Goal: Information Seeking & Learning: Learn about a topic

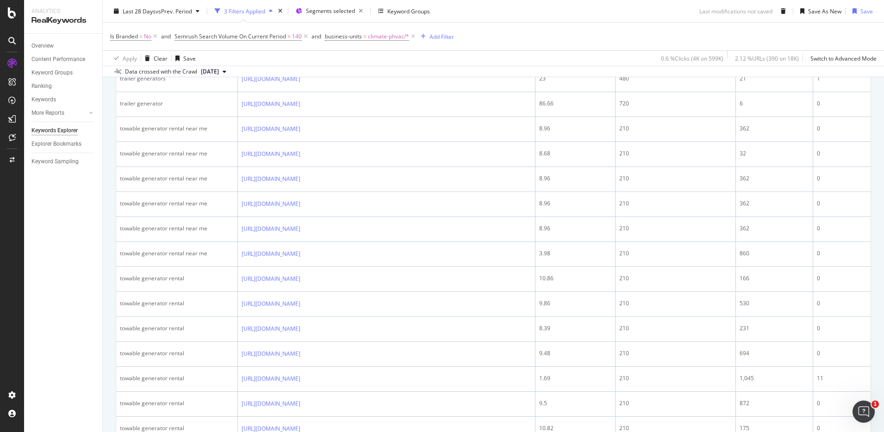
scroll to position [1269, 0]
click at [300, 7] on link "https://www.unitedrentals.com/marketplace/equipment/power-generation-equipment/…" at bounding box center [271, 2] width 59 height 9
click at [271, 32] on link "https://www.unitedrentals.com/marketplace/equipment/power-generation-equipment/…" at bounding box center [271, 27] width 59 height 9
click at [286, 57] on link "https://www.unitedrentals.com/marketplace/equipment/power-generation-equipment/…" at bounding box center [271, 52] width 59 height 9
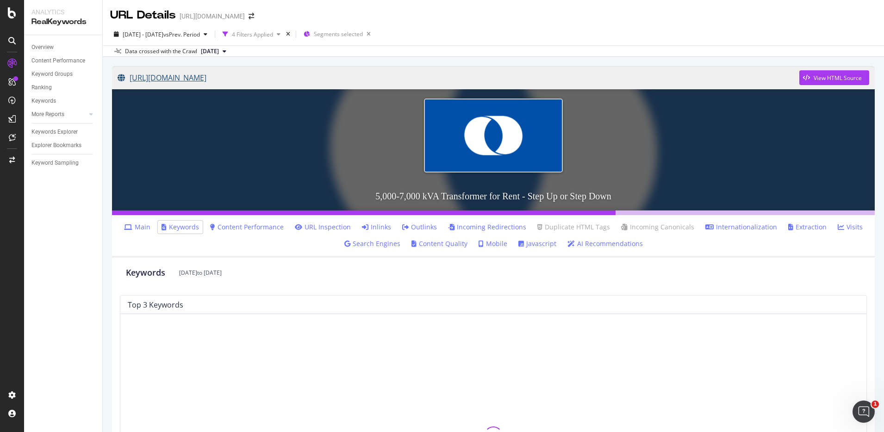
click at [339, 79] on link "https://www.unitedrentals.com/marketplace/equipment/power-generation-equipment/…" at bounding box center [459, 77] width 682 height 23
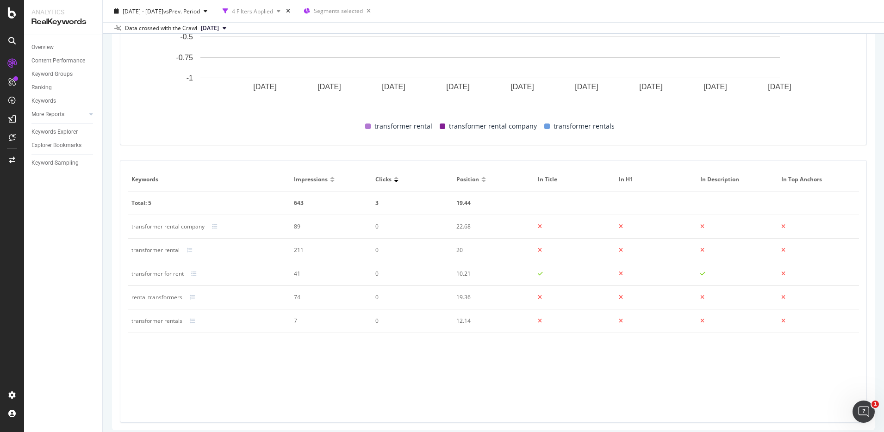
scroll to position [412, 0]
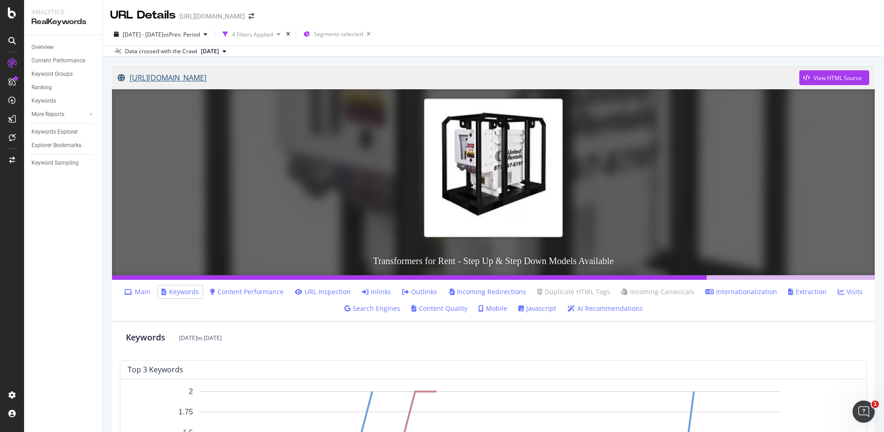
click at [376, 81] on link "[URL][DOMAIN_NAME]" at bounding box center [459, 77] width 682 height 23
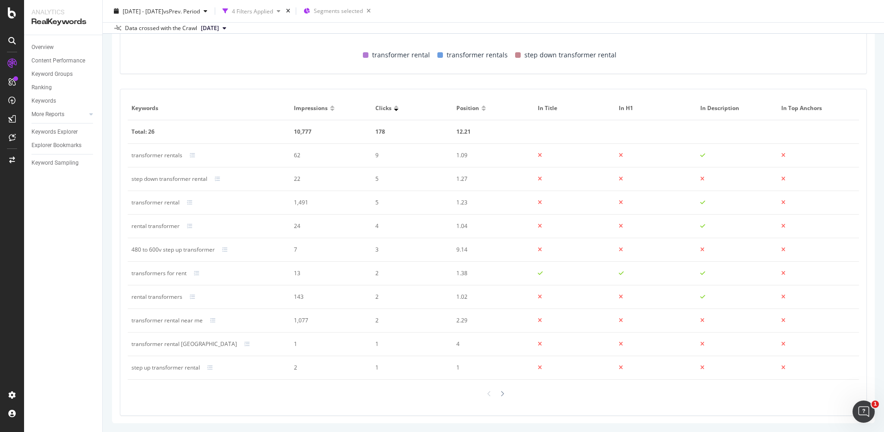
scroll to position [550, 0]
click at [501, 395] on div at bounding box center [502, 393] width 8 height 13
click at [487, 394] on icon at bounding box center [489, 394] width 4 height 6
click at [500, 393] on icon at bounding box center [502, 394] width 4 height 6
click at [500, 391] on icon at bounding box center [502, 394] width 4 height 6
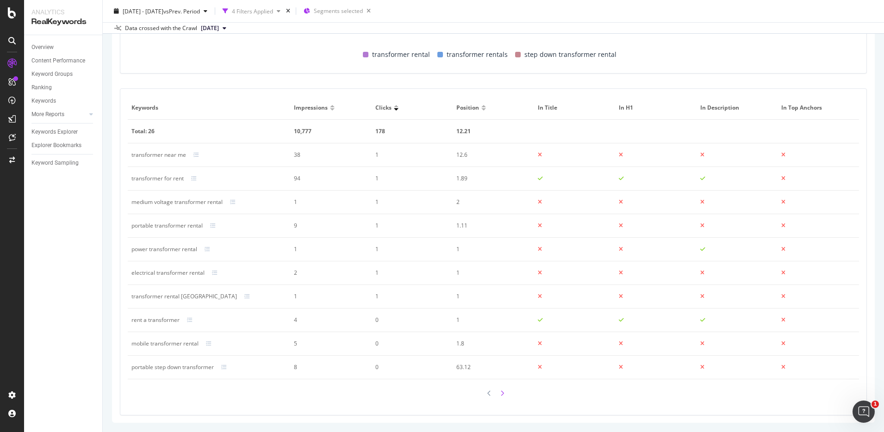
scroll to position [486, 0]
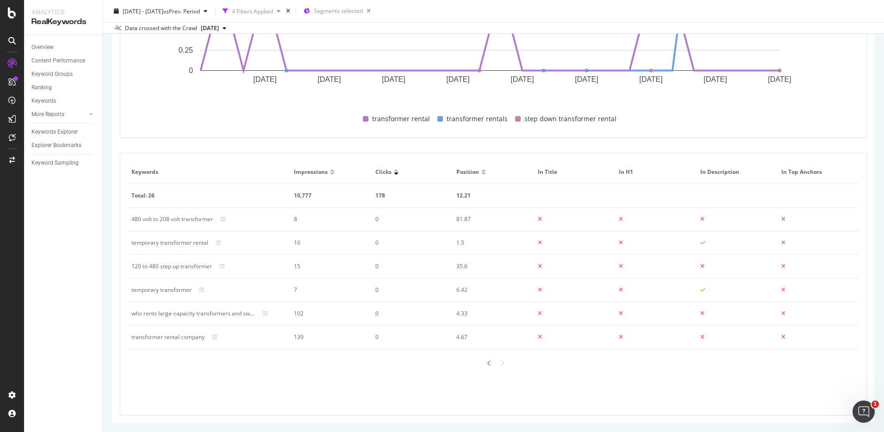
click at [487, 364] on icon at bounding box center [489, 364] width 4 height 6
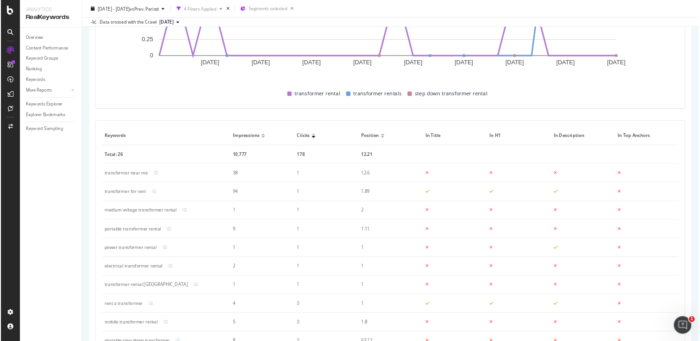
scroll to position [550, 0]
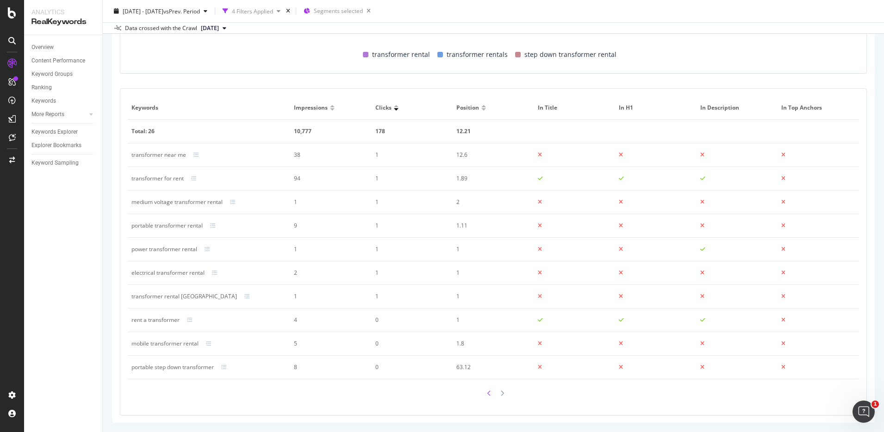
click at [487, 392] on icon at bounding box center [489, 394] width 4 height 6
click at [500, 397] on div at bounding box center [502, 393] width 8 height 13
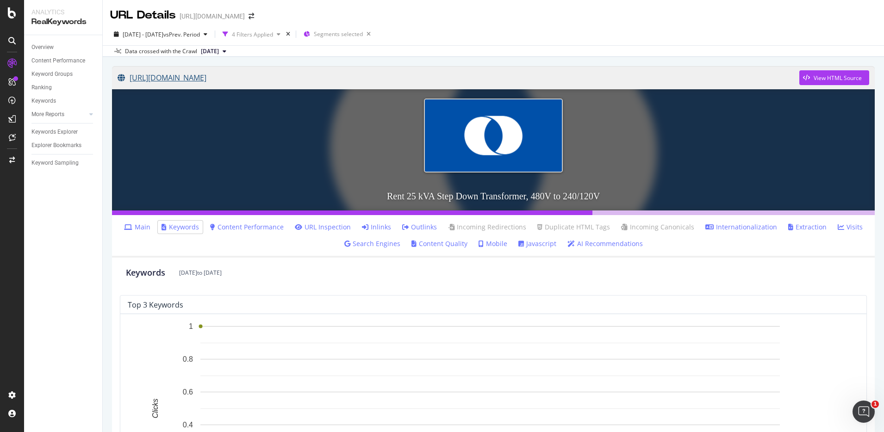
click at [300, 81] on link "https://www.unitedrentals.com/marketplace/equipment/power-generation-equipment/…" at bounding box center [459, 77] width 682 height 23
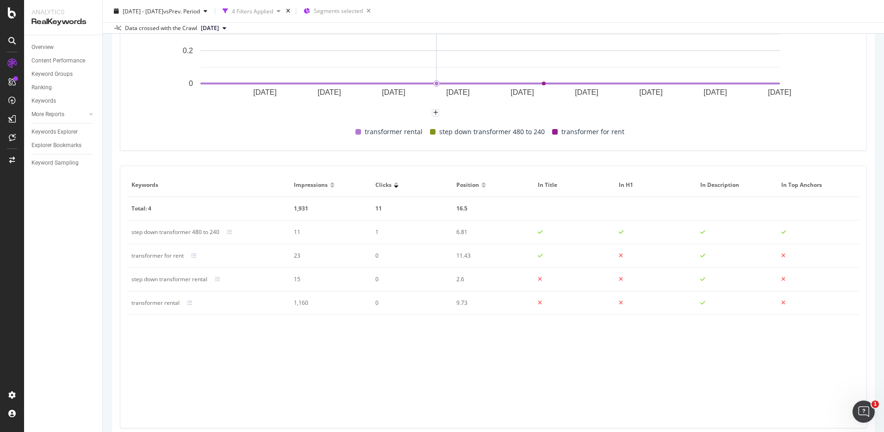
scroll to position [407, 0]
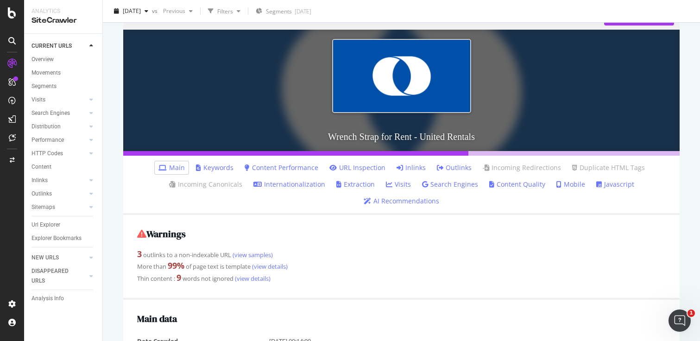
scroll to position [106, 0]
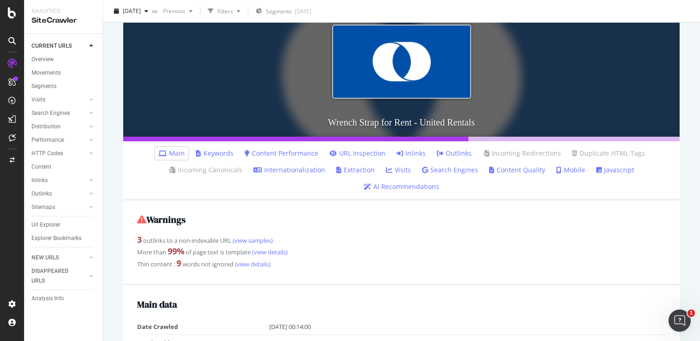
click at [288, 156] on link "Content Performance" at bounding box center [281, 153] width 74 height 9
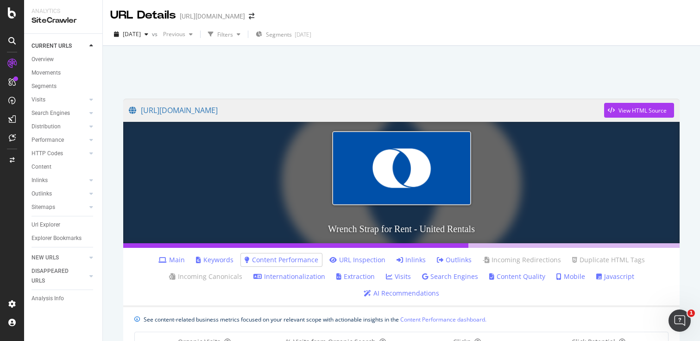
click at [223, 259] on link "Keywords" at bounding box center [214, 259] width 37 height 9
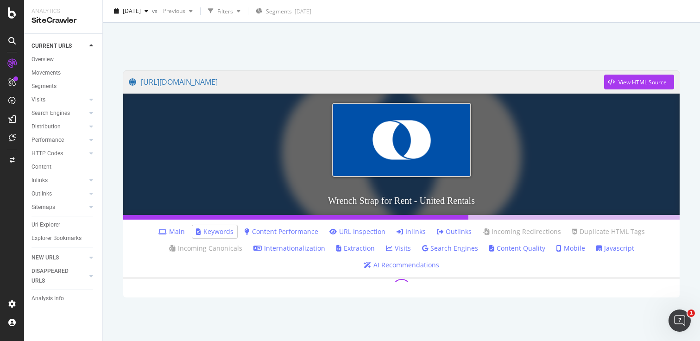
scroll to position [30, 0]
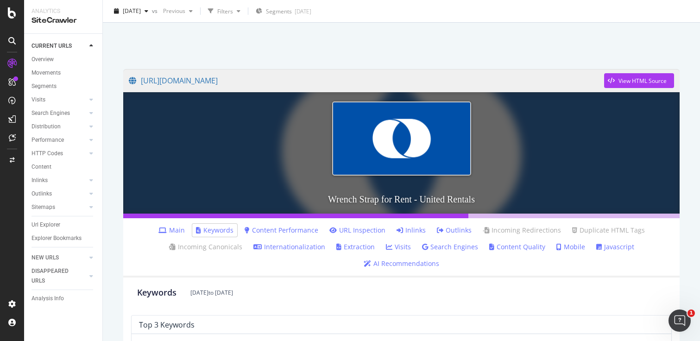
click at [377, 267] on link "AI Recommendations" at bounding box center [400, 263] width 75 height 9
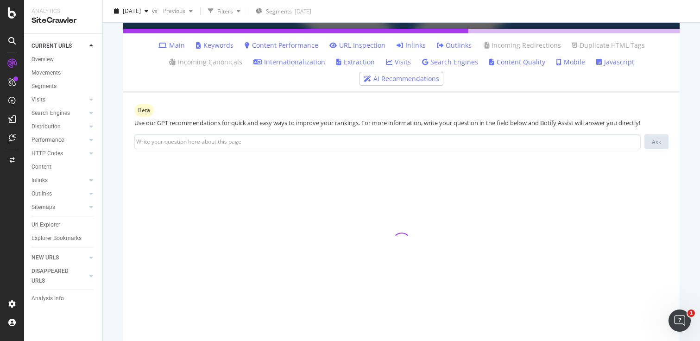
scroll to position [220, 0]
